Goal: Complete application form

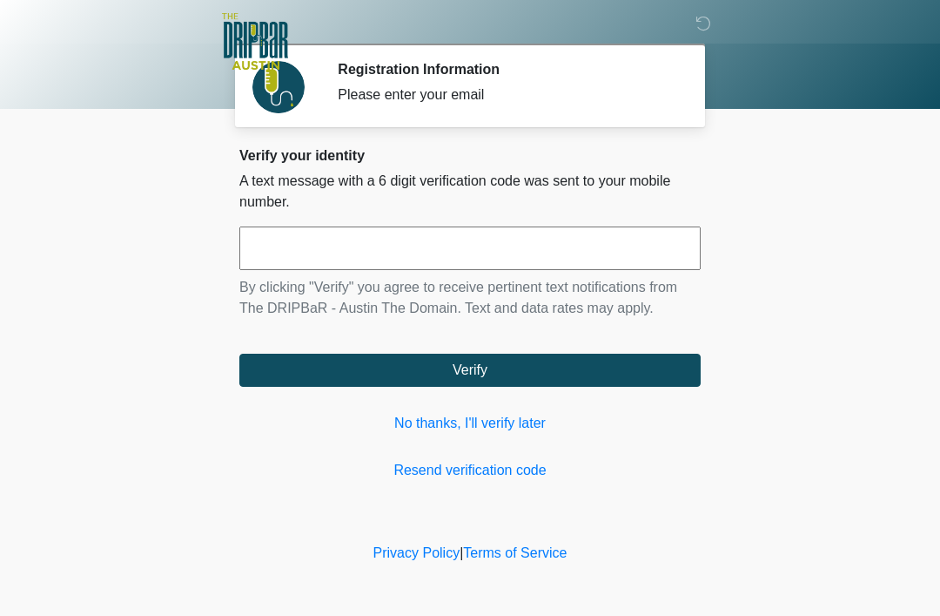
click at [509, 428] on link "No thanks, I'll verify later" at bounding box center [470, 423] width 462 height 21
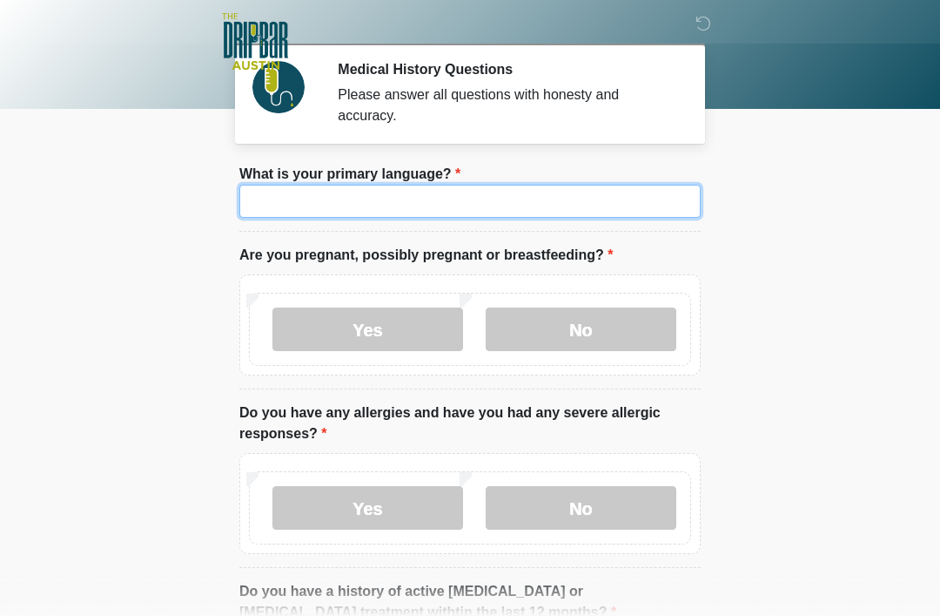
click at [427, 201] on input "What is your primary language?" at bounding box center [470, 201] width 462 height 33
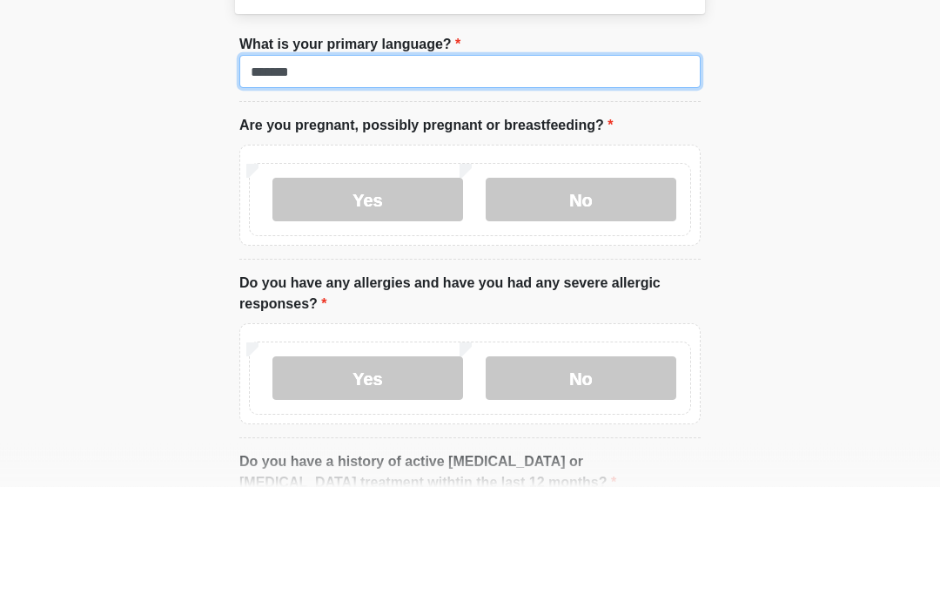
type input "*******"
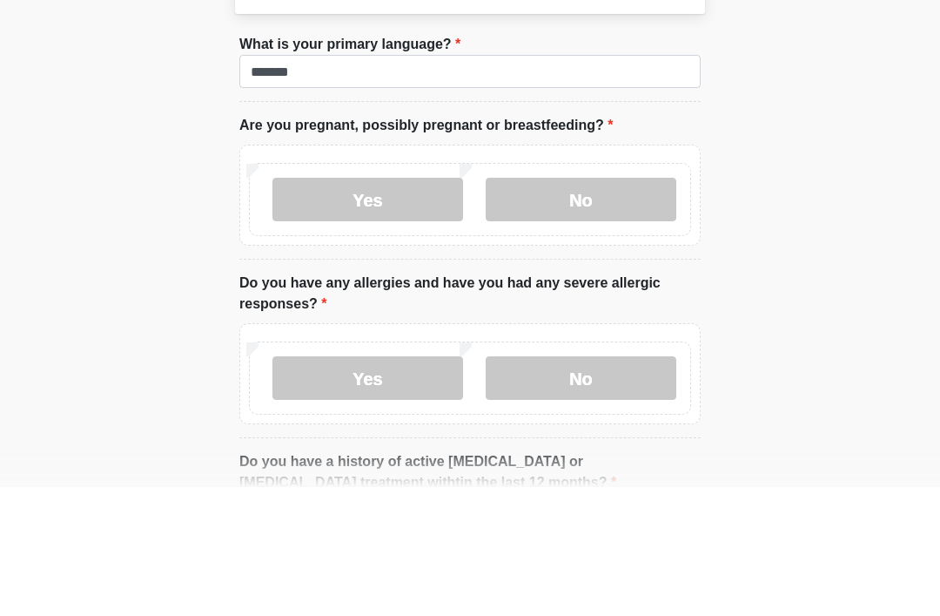
click at [608, 307] on label "No" at bounding box center [581, 329] width 191 height 44
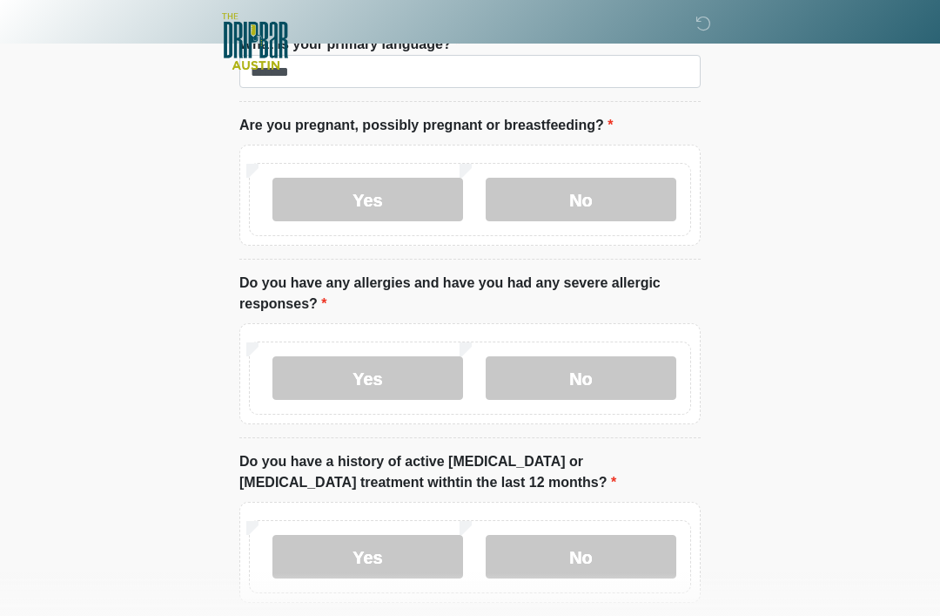
click at [624, 363] on label "No" at bounding box center [581, 378] width 191 height 44
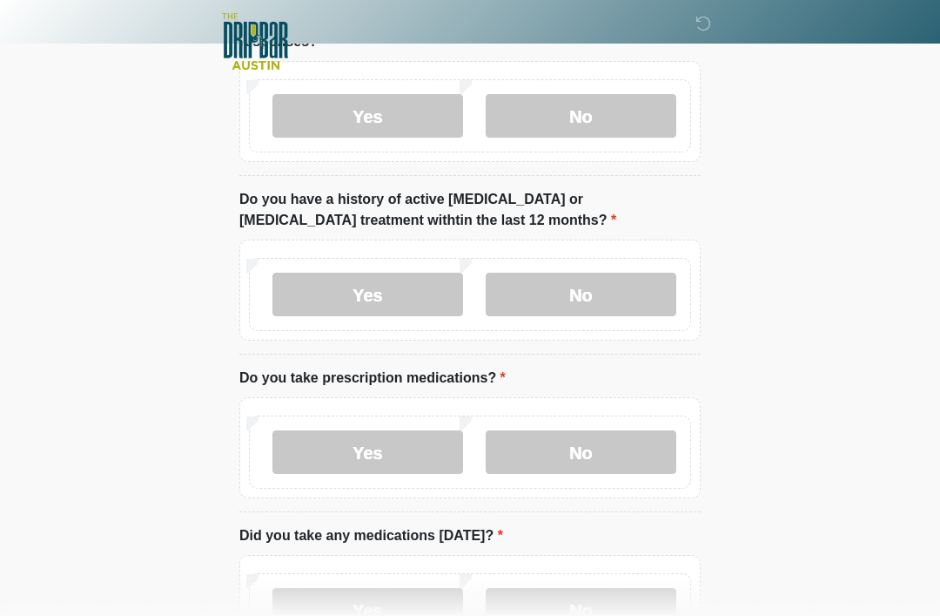
scroll to position [390, 0]
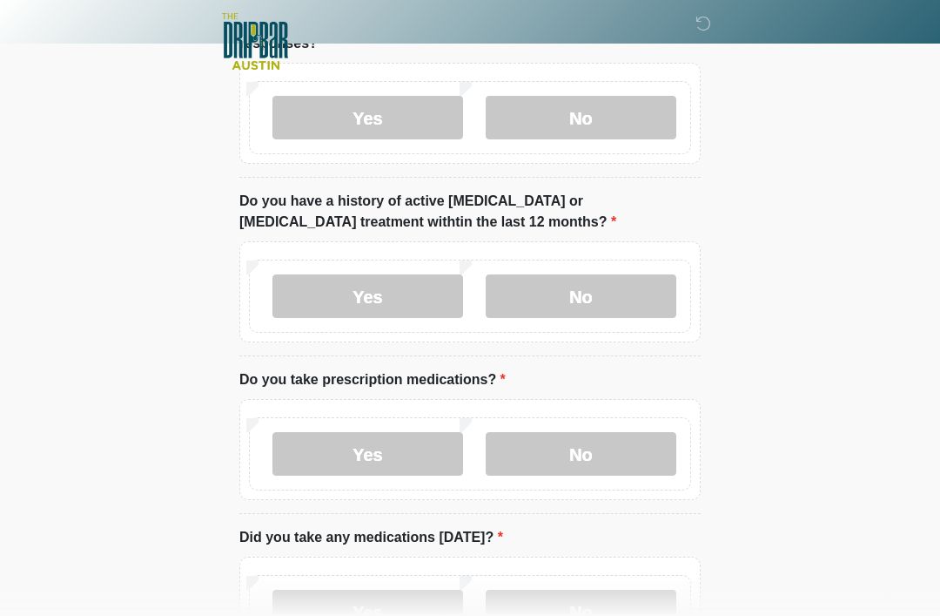
click at [587, 293] on label "No" at bounding box center [581, 296] width 191 height 44
click at [373, 444] on label "Yes" at bounding box center [368, 454] width 191 height 44
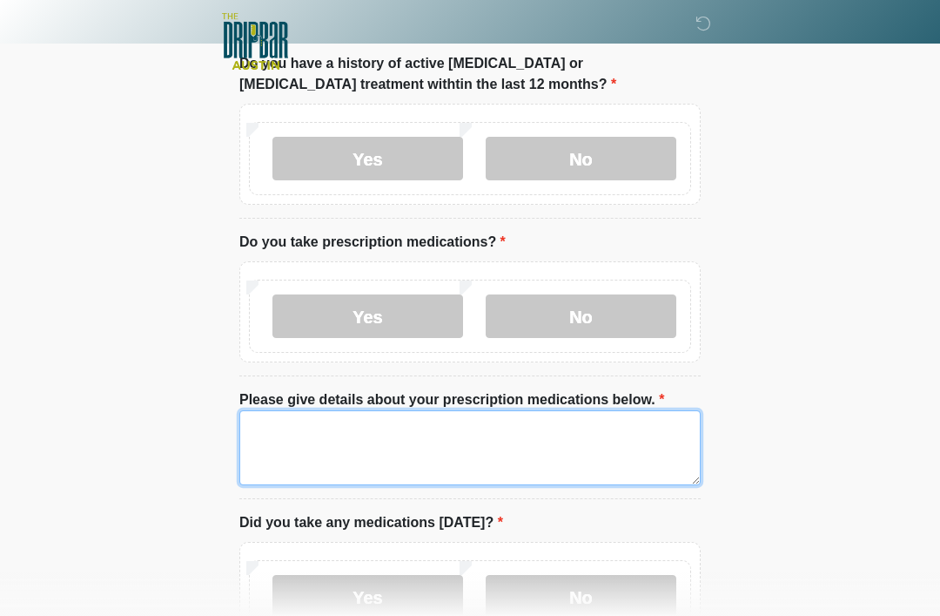
click at [304, 452] on textarea "Please give details about your prescription medications below." at bounding box center [470, 447] width 462 height 75
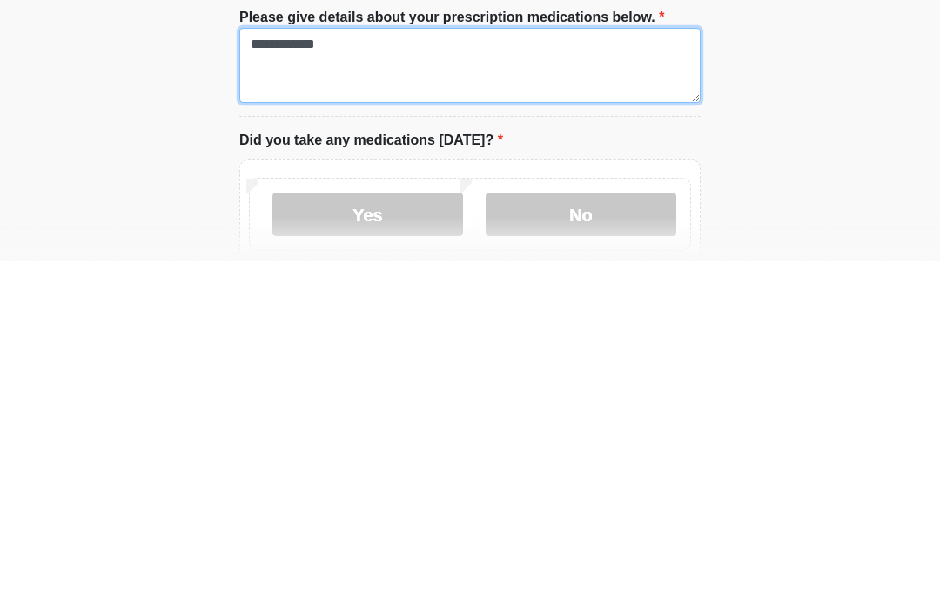
scroll to position [556, 0]
type textarea "**********"
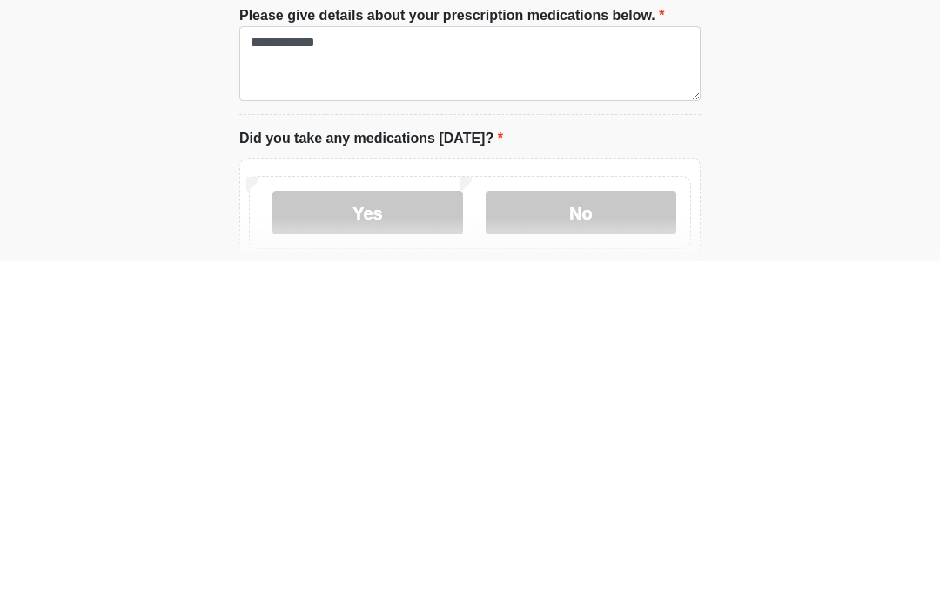
click at [395, 546] on label "Yes" at bounding box center [368, 568] width 191 height 44
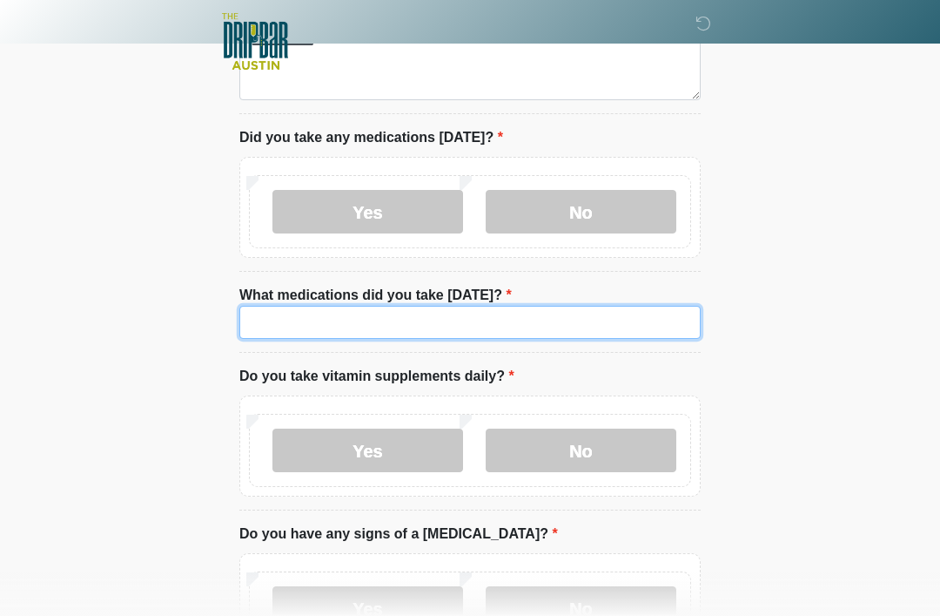
click at [529, 334] on input "What medications did you take [DATE]?" at bounding box center [470, 322] width 462 height 33
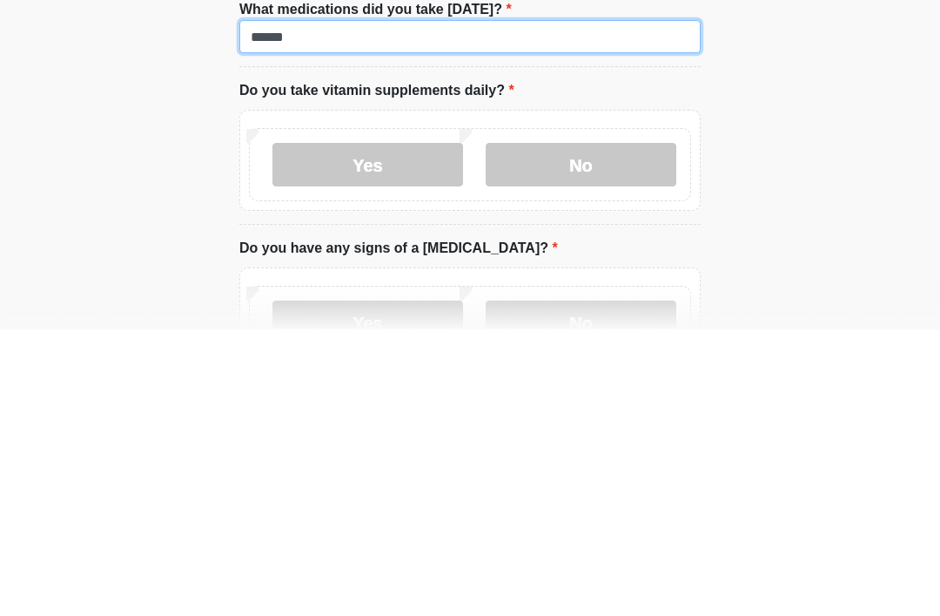
type input "******"
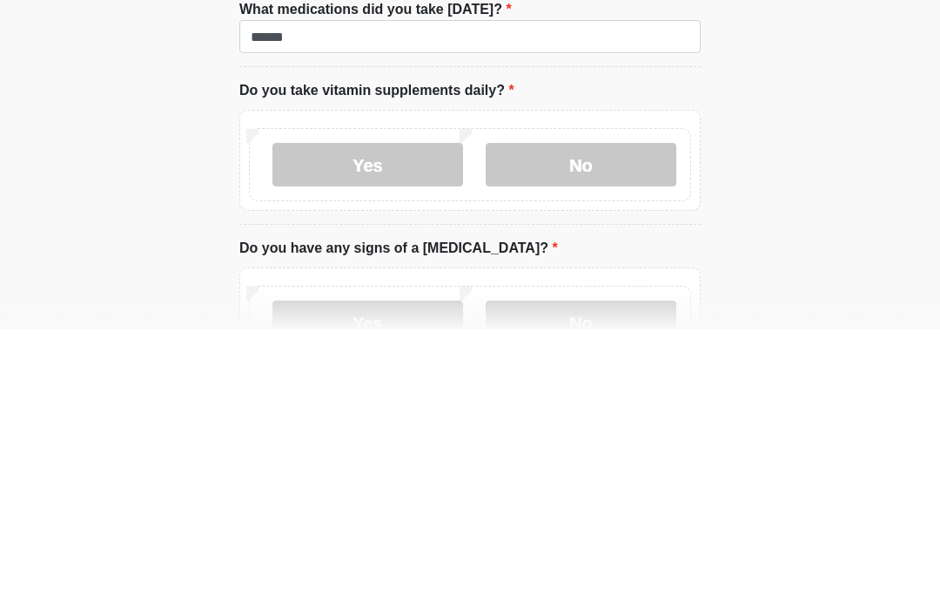
click at [612, 429] on label "No" at bounding box center [581, 451] width 191 height 44
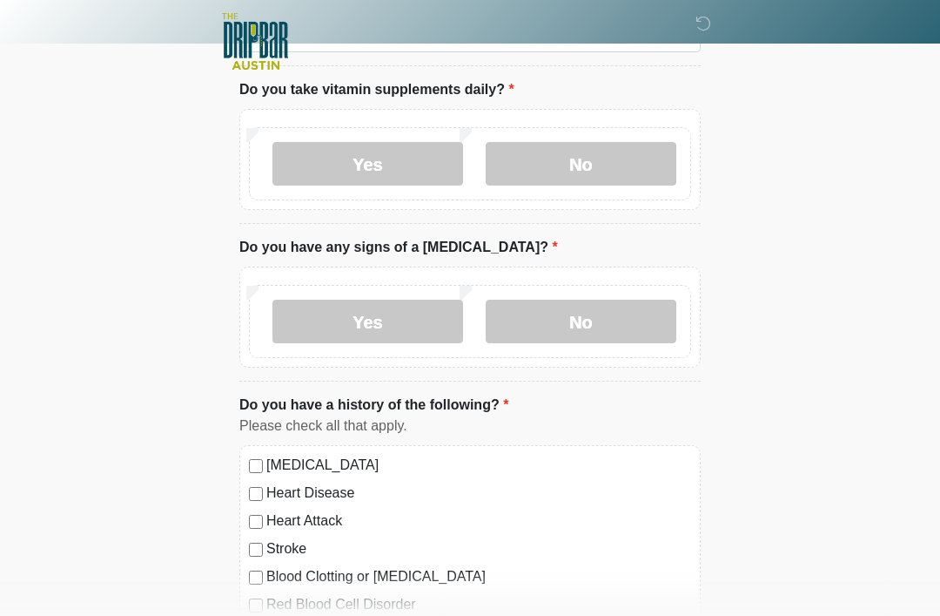
click at [642, 324] on label "No" at bounding box center [581, 322] width 191 height 44
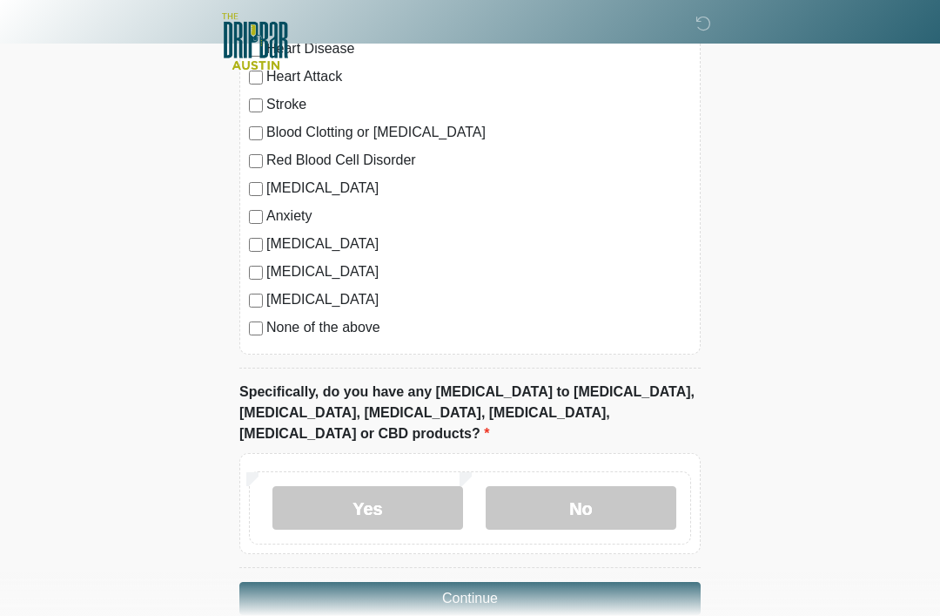
scroll to position [1654, 0]
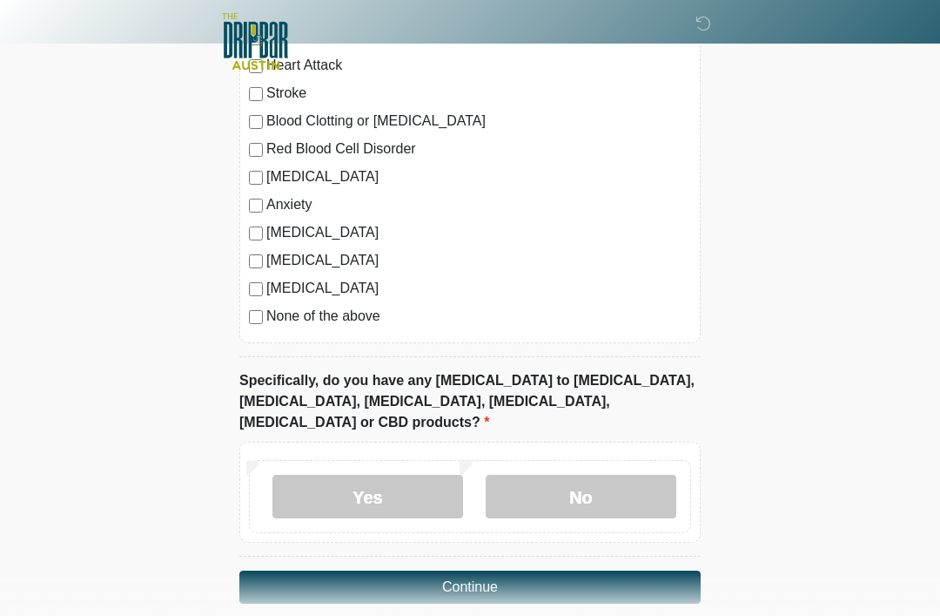
click at [621, 476] on label "No" at bounding box center [581, 497] width 191 height 44
click at [565, 570] on button "Continue" at bounding box center [470, 586] width 462 height 33
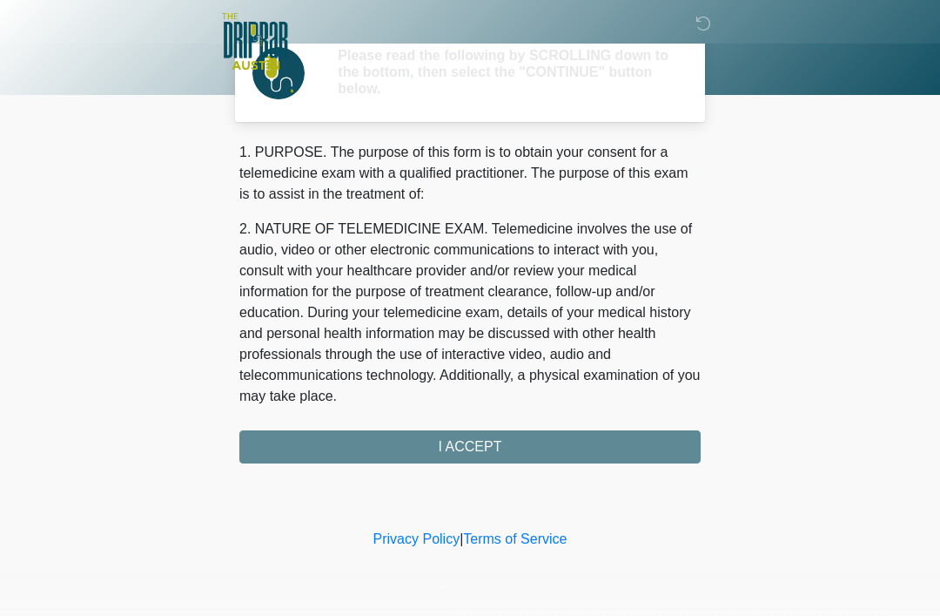
scroll to position [0, 0]
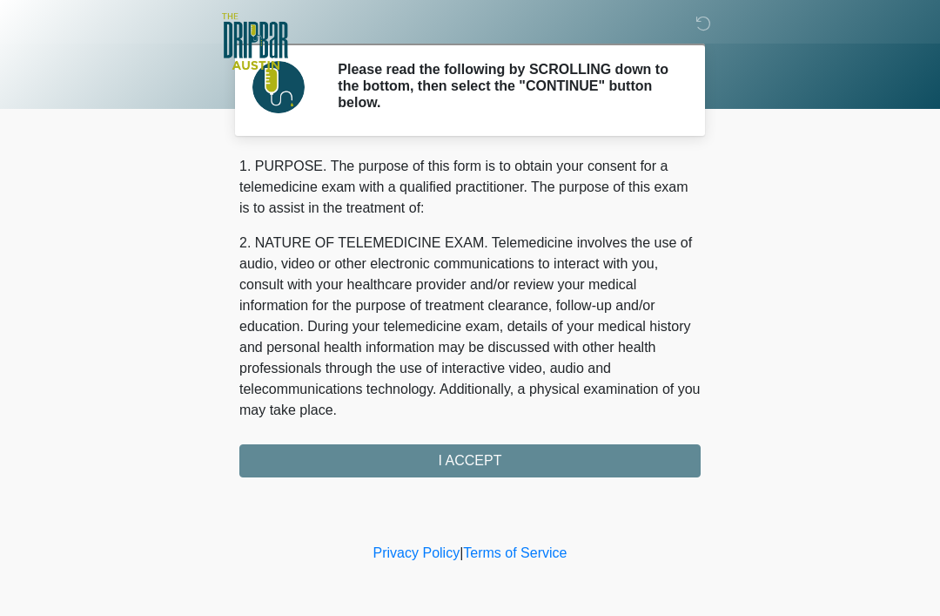
click at [589, 466] on div "1. PURPOSE. The purpose of this form is to obtain your consent for a telemedici…" at bounding box center [470, 316] width 462 height 321
click at [547, 433] on div "1. PURPOSE. The purpose of this form is to obtain your consent for a telemedici…" at bounding box center [470, 316] width 462 height 321
click at [568, 470] on div "1. PURPOSE. The purpose of this form is to obtain your consent for a telemedici…" at bounding box center [470, 316] width 462 height 321
click at [530, 455] on div "1. PURPOSE. The purpose of this form is to obtain your consent for a telemedici…" at bounding box center [470, 316] width 462 height 321
click at [526, 451] on div "1. PURPOSE. The purpose of this form is to obtain your consent for a telemedici…" at bounding box center [470, 316] width 462 height 321
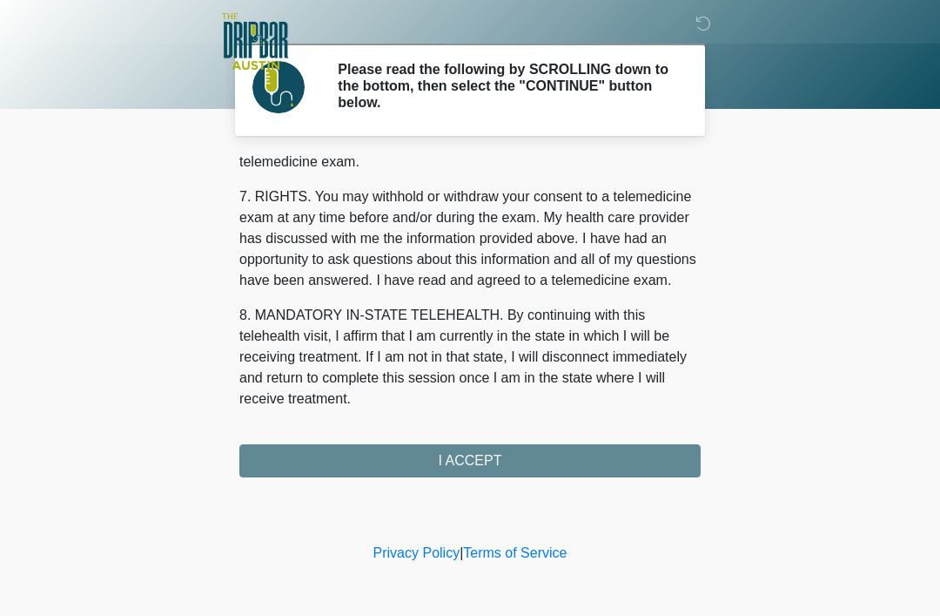
scroll to position [764, 0]
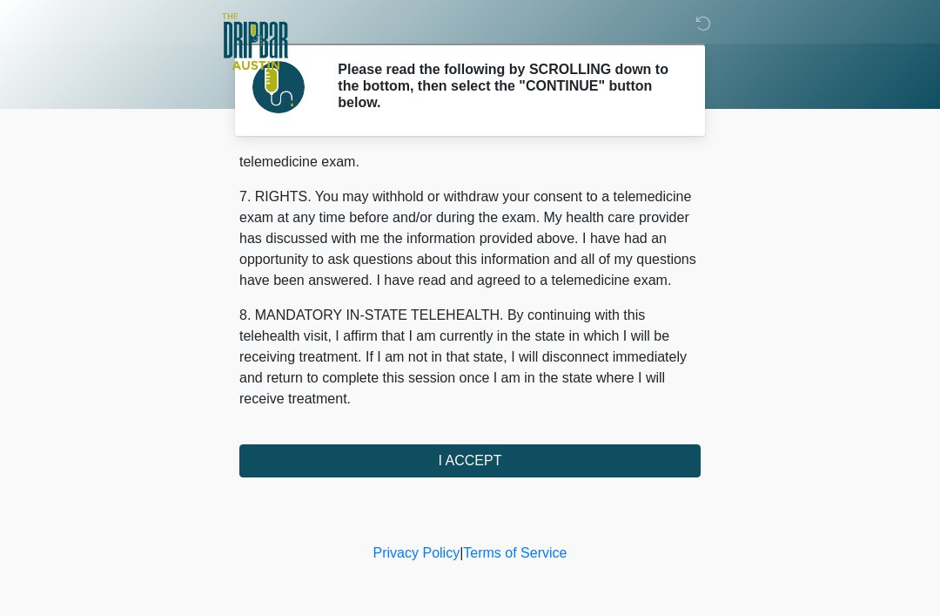
click at [542, 468] on button "I ACCEPT" at bounding box center [470, 460] width 462 height 33
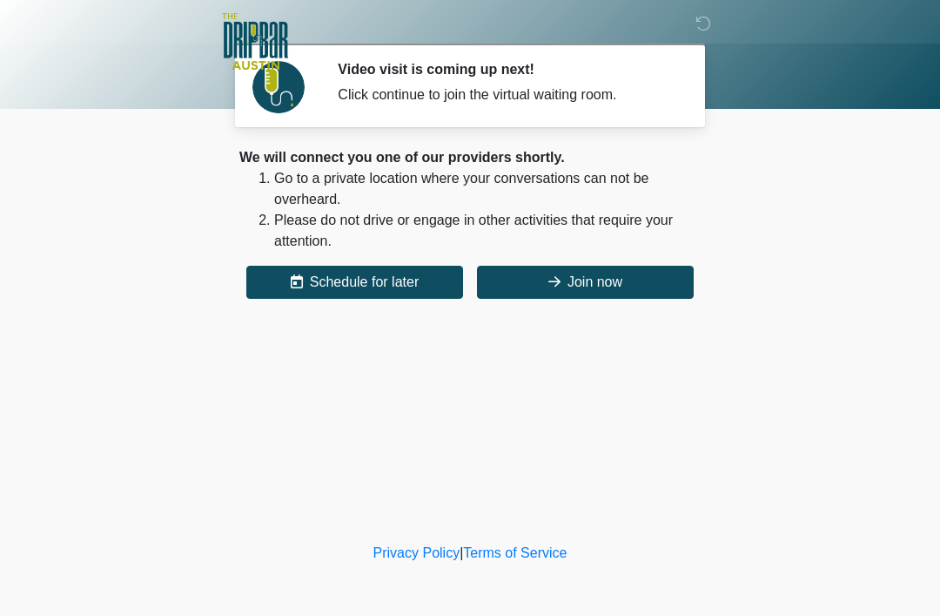
click at [624, 276] on button "Join now" at bounding box center [585, 282] width 217 height 33
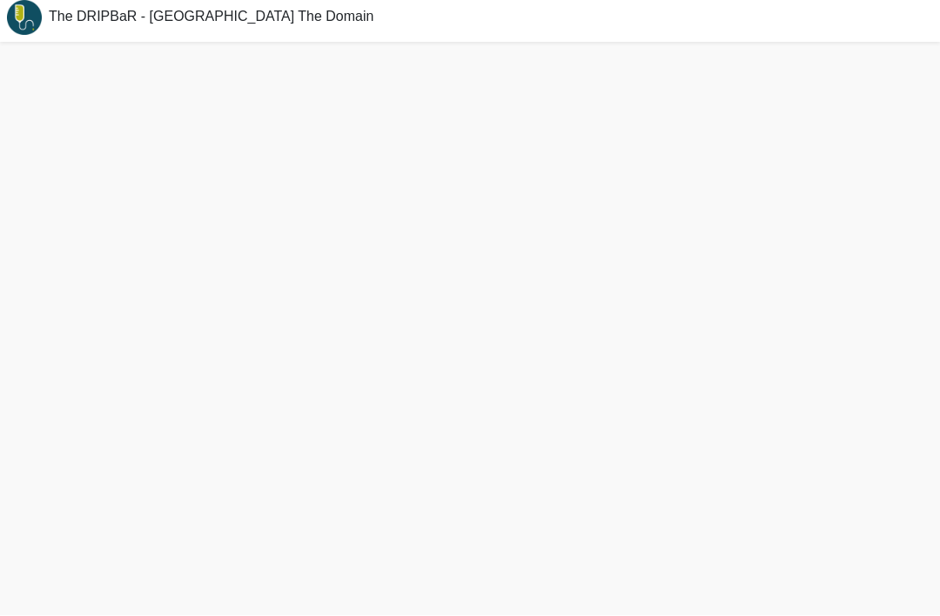
scroll to position [20, 0]
